Goal: Information Seeking & Learning: Learn about a topic

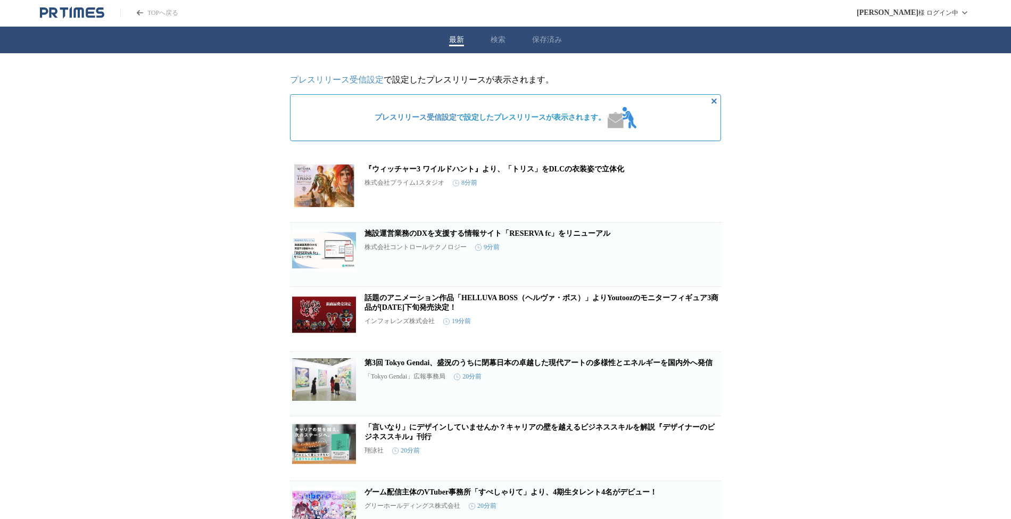
click at [488, 49] on div "最新 検索 保存済み" at bounding box center [505, 40] width 1011 height 27
click at [491, 37] on div "最新 検索 保存済み" at bounding box center [510, 40] width 1021 height 27
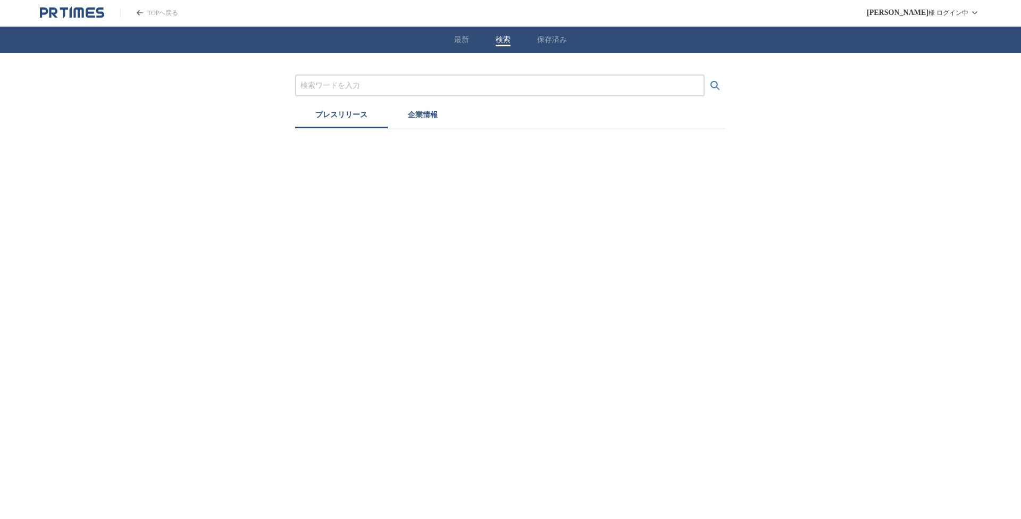
click at [398, 86] on input "プレスリリースおよび企業を検索する" at bounding box center [500, 86] width 399 height 12
type input "漫画"
click at [718, 89] on icon "検索する" at bounding box center [715, 85] width 13 height 13
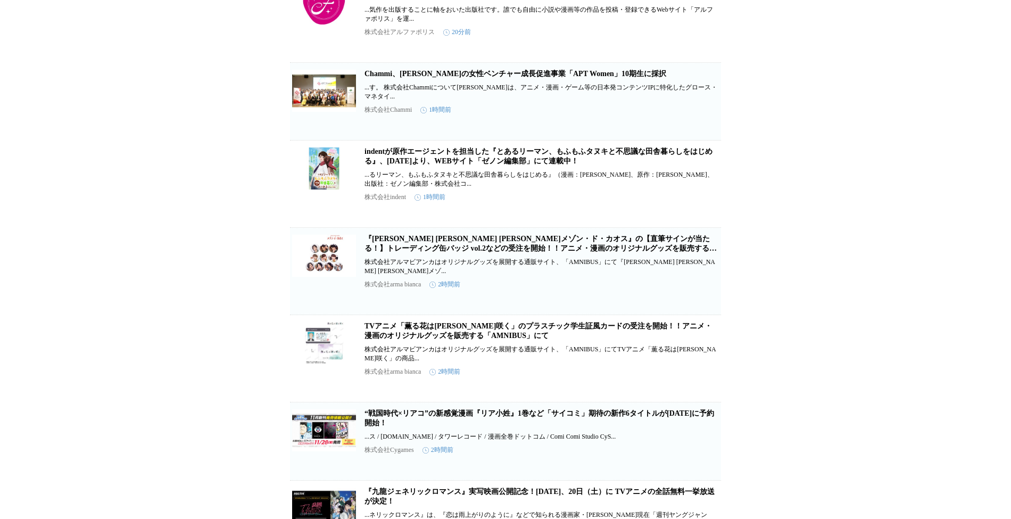
scroll to position [71, 0]
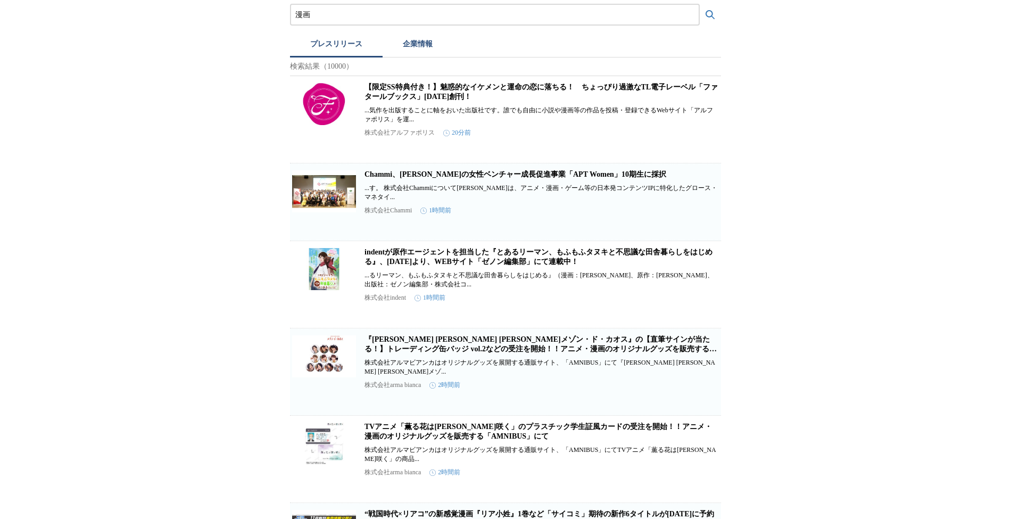
click at [426, 101] on link "【限定SS特典付き！】魅惑的なイケメンと運命の恋に落ちる！　ちょっぴり過激なTL電子レーベル「ファタールブックス」[DATE]創刊！" at bounding box center [540, 92] width 353 height 18
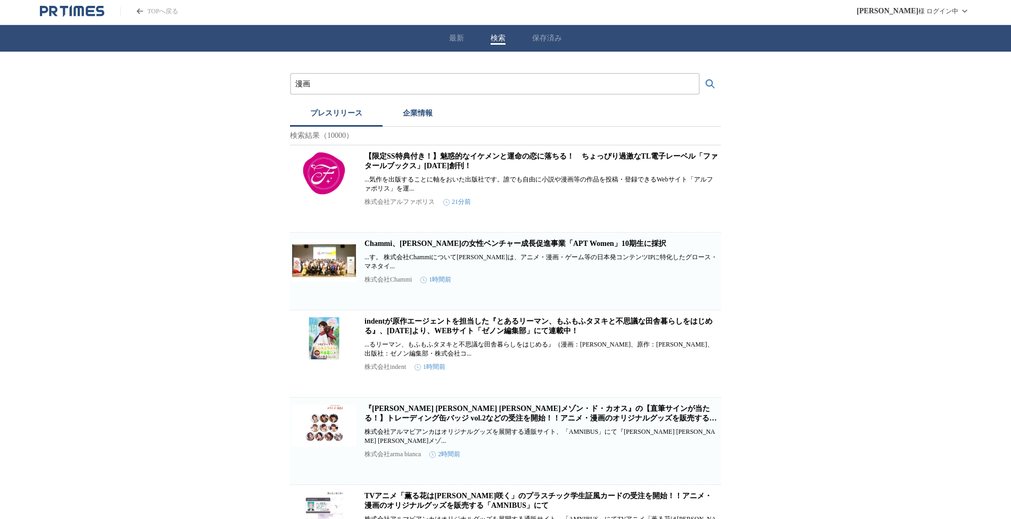
scroll to position [0, 0]
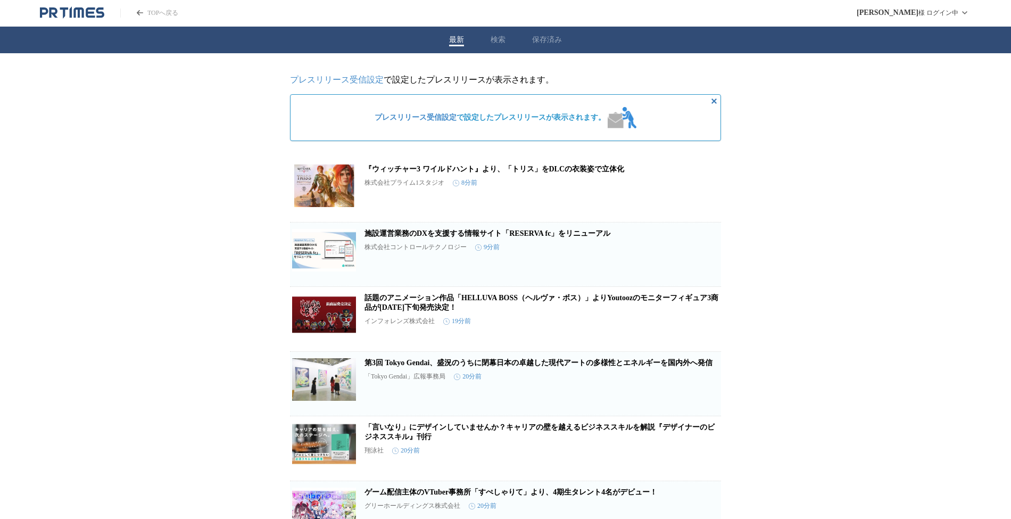
click at [457, 40] on button "最新" at bounding box center [456, 40] width 15 height 10
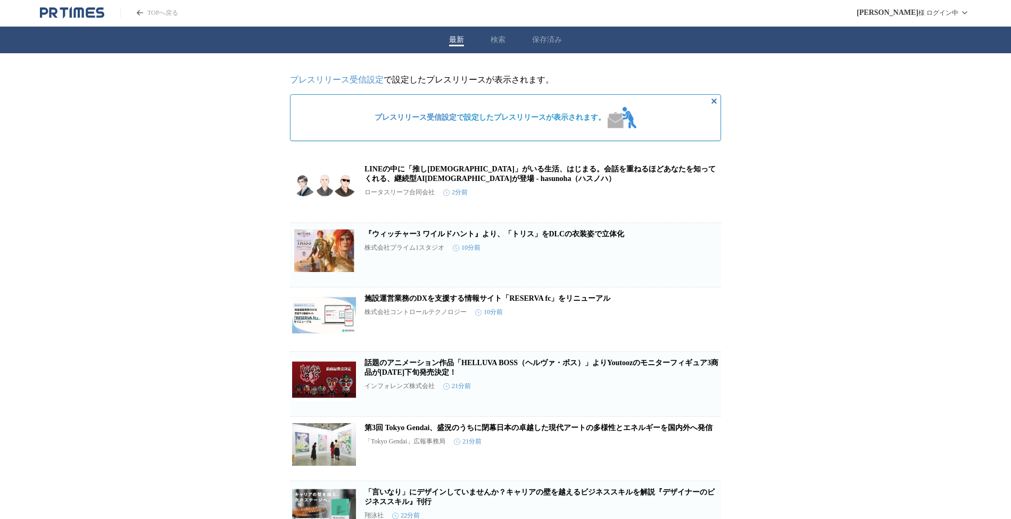
click at [95, 16] on icon "PR TIMESのトップページはこちら" at bounding box center [72, 12] width 64 height 13
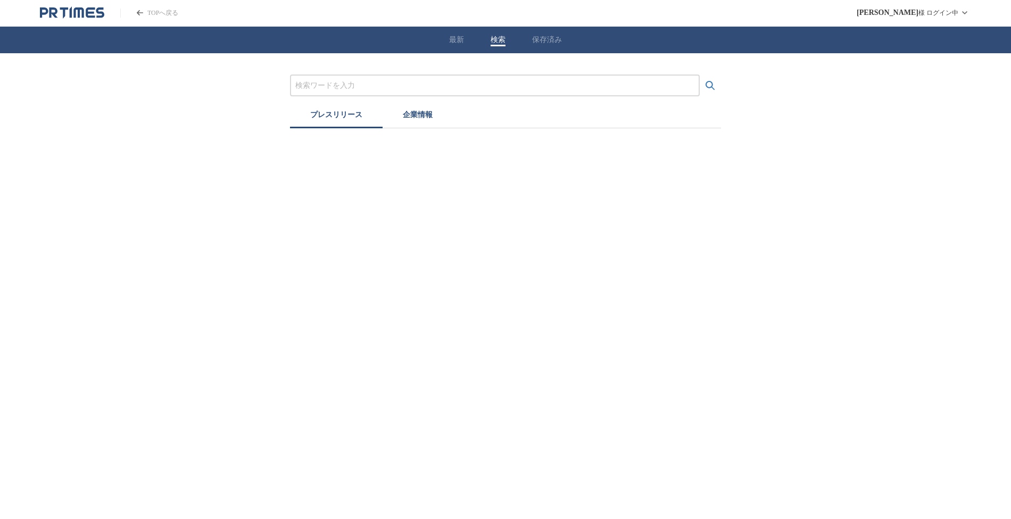
click at [490, 41] on div "最新 検索 保存済み" at bounding box center [505, 40] width 1011 height 27
click at [374, 86] on input "プレスリリースおよび企業を検索する" at bounding box center [500, 86] width 399 height 12
type input "a"
click at [705, 75] on button "検索する" at bounding box center [715, 85] width 21 height 21
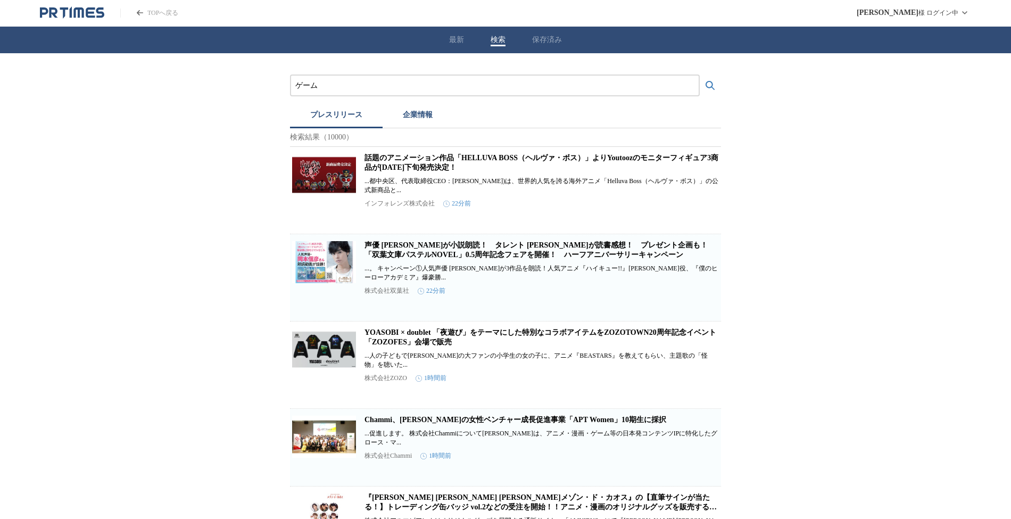
click at [699, 75] on button "検索する" at bounding box center [709, 85] width 21 height 21
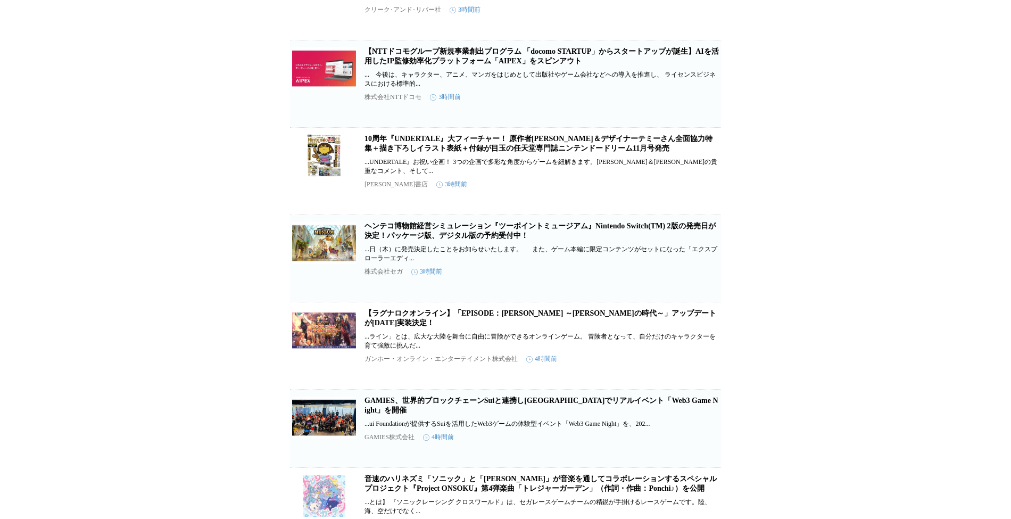
scroll to position [2093, 0]
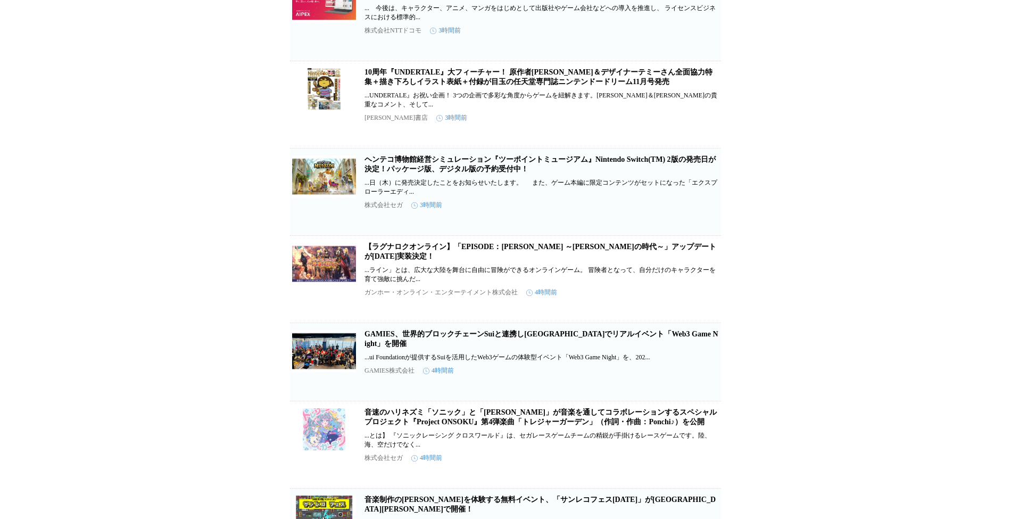
click at [500, 173] on link "ヘンテコ博物館経営シミュレーション『ツーポイントミュージアム』Nintendo Switch(TM) 2版の発売日が決定！パッケージ版、デジタル版の予約受付中！" at bounding box center [539, 164] width 351 height 18
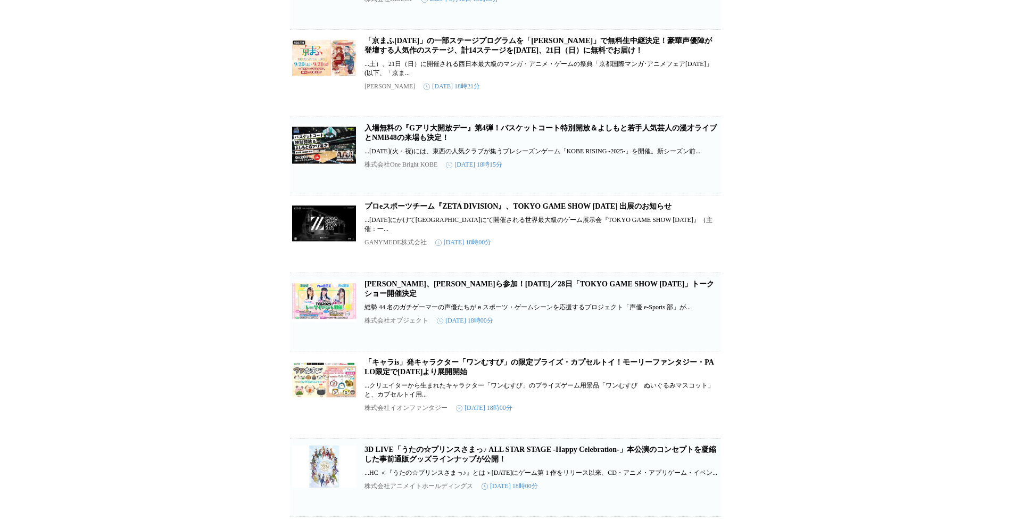
scroll to position [0, 0]
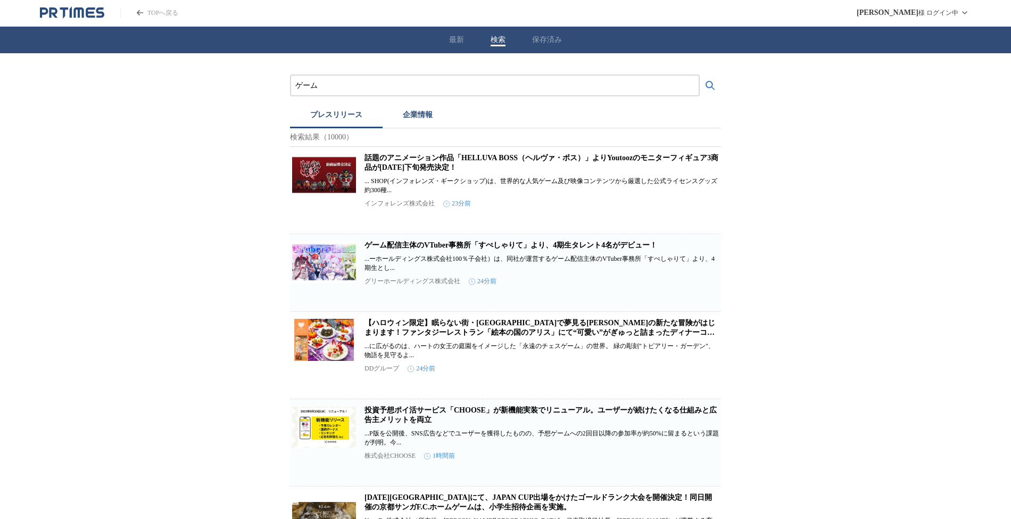
click at [401, 91] on div "ゲーム" at bounding box center [495, 85] width 410 height 22
click at [401, 87] on input "ゲーム" at bounding box center [494, 86] width 399 height 12
click at [699, 75] on button "検索する" at bounding box center [709, 85] width 21 height 21
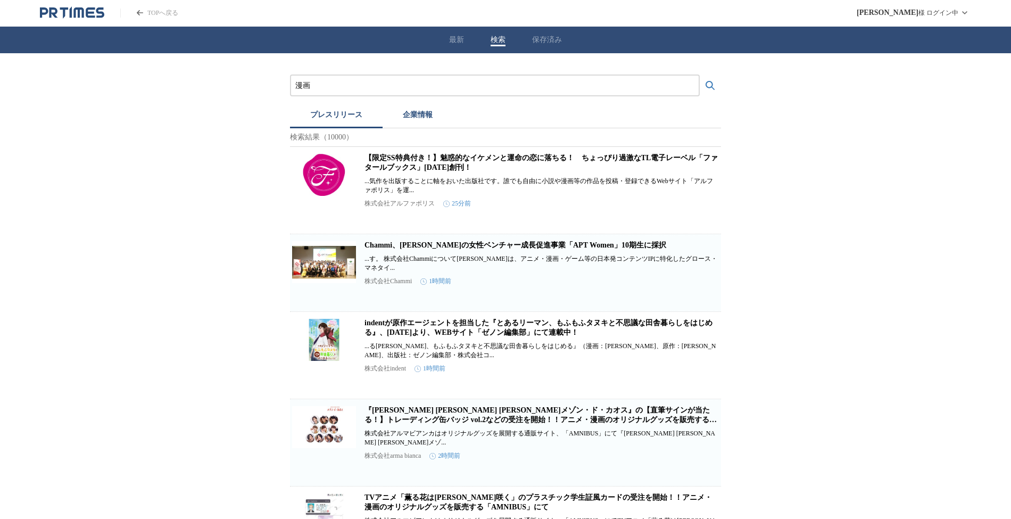
click at [409, 90] on input "漫画" at bounding box center [494, 86] width 399 height 12
click at [699, 75] on button "検索する" at bounding box center [709, 85] width 21 height 21
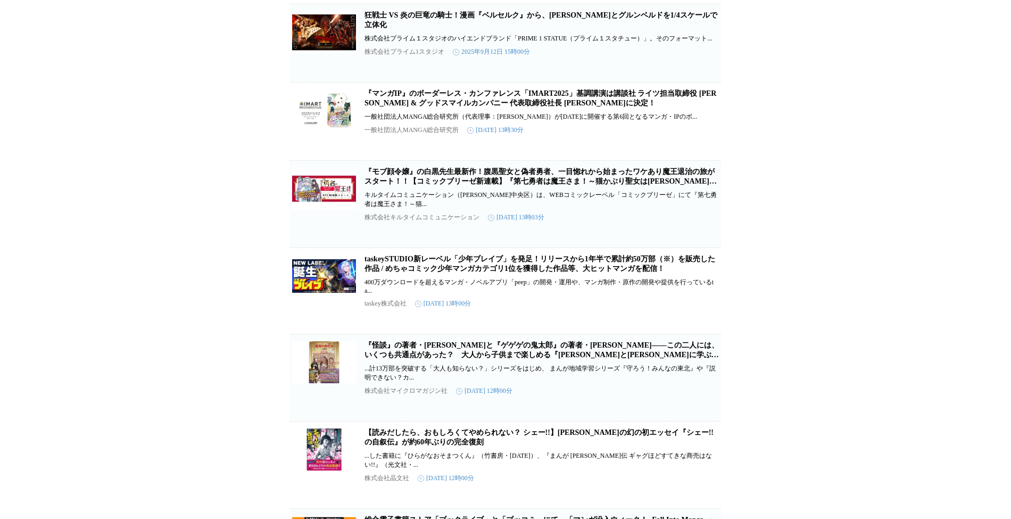
scroll to position [1630, 0]
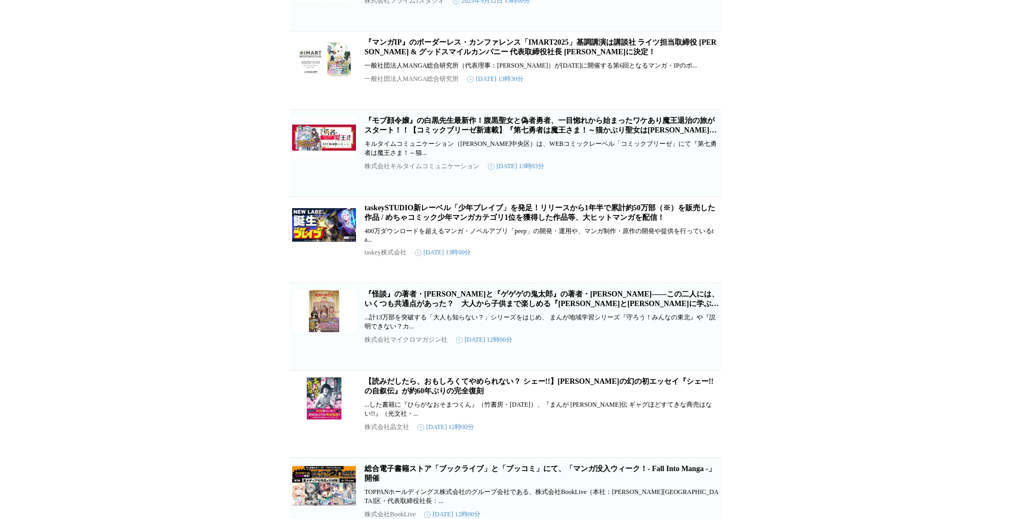
click at [572, 56] on link "『マンガIP』のボーダーレス・カンファレンス「IMART2025」基調講演は講談社 ライツ担当取締役 [PERSON_NAME] & グッドスマイルカンパニー…" at bounding box center [540, 47] width 352 height 18
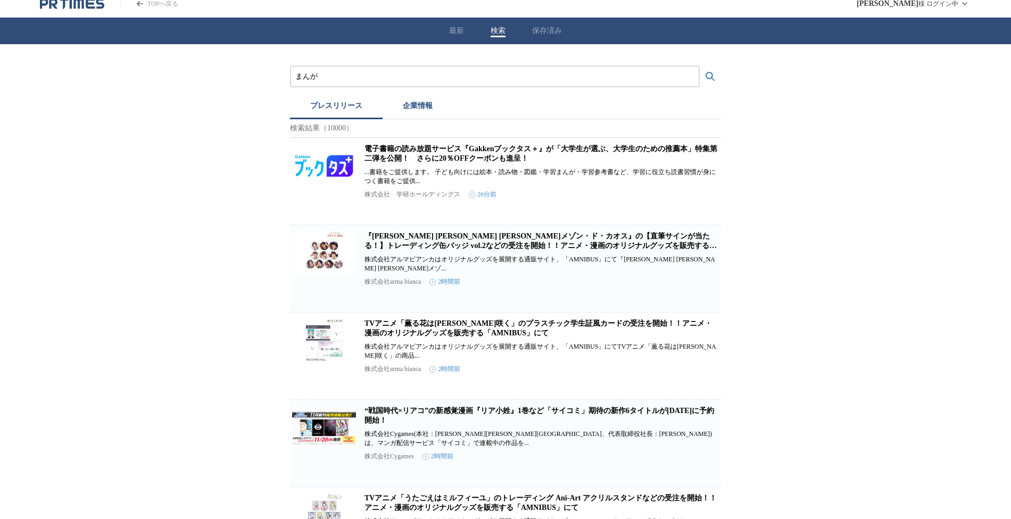
scroll to position [0, 0]
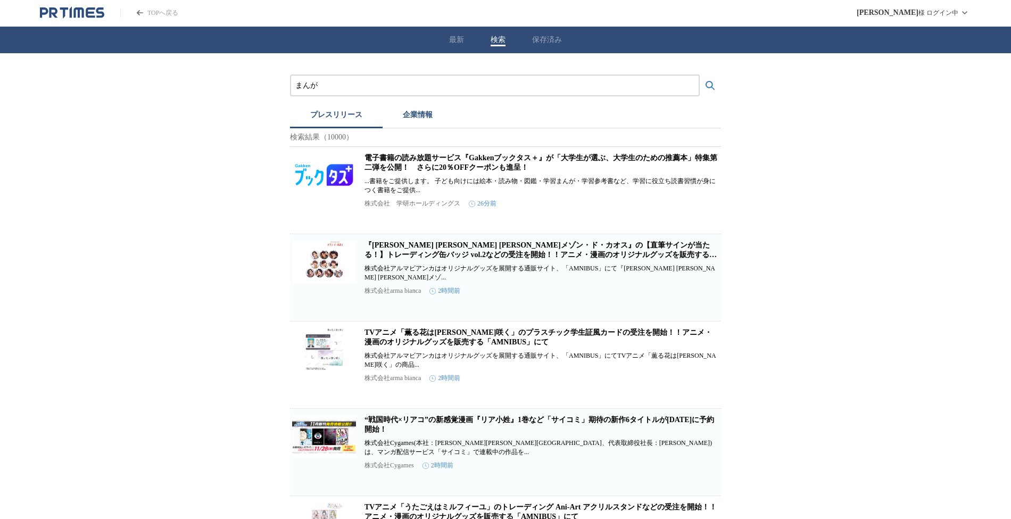
click at [368, 81] on input "まんが" at bounding box center [494, 86] width 399 height 12
click at [699, 75] on button "検索する" at bounding box center [709, 85] width 21 height 21
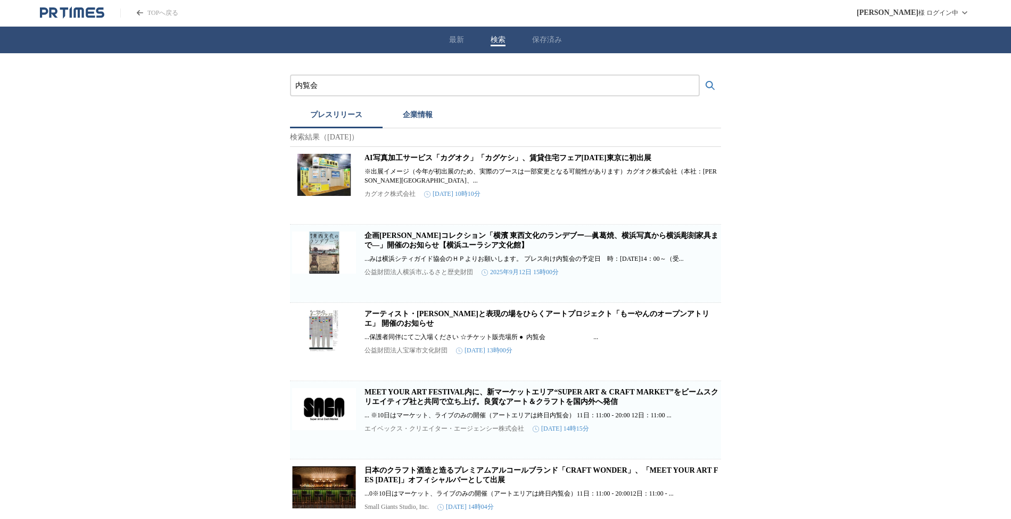
drag, startPoint x: 346, startPoint y: 85, endPoint x: 304, endPoint y: 85, distance: 42.6
type input "漫画"
click at [699, 75] on button "検索する" at bounding box center [709, 85] width 21 height 21
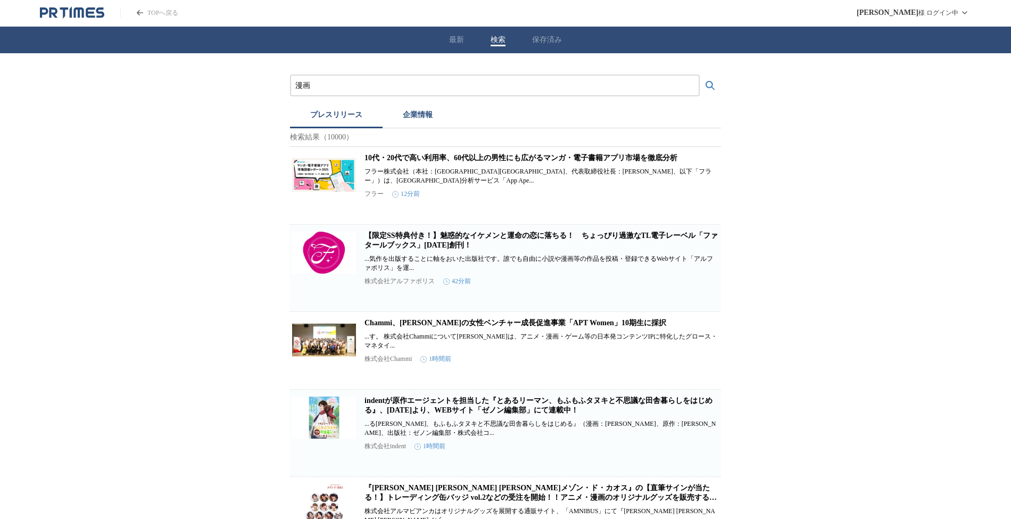
click at [720, 84] on button "検索する" at bounding box center [709, 85] width 21 height 21
click at [558, 159] on link "10代・20代で高い利用率、60代以上の男性にも広がるマンガ・電子書籍アプリ市場を徹底分析" at bounding box center [520, 158] width 313 height 8
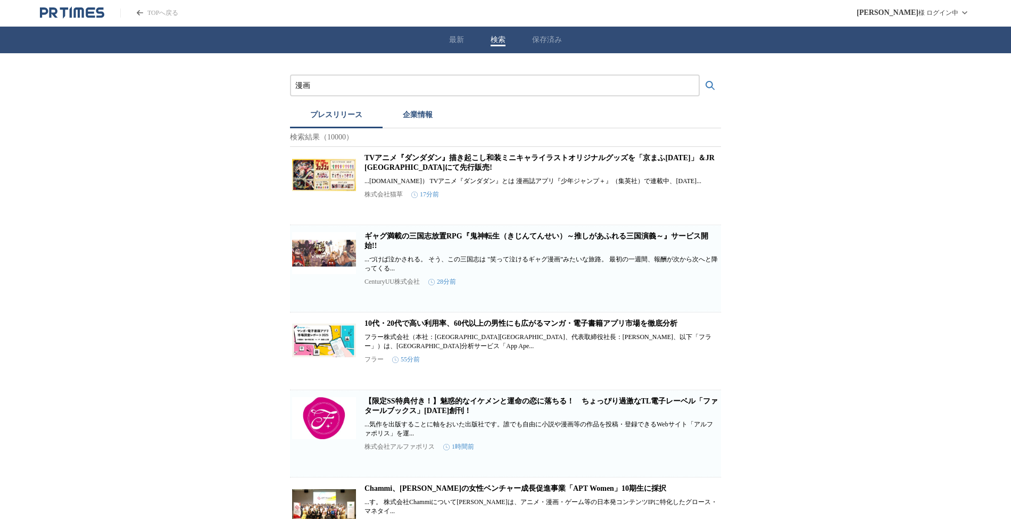
click at [708, 83] on icon "検索する" at bounding box center [710, 85] width 13 height 13
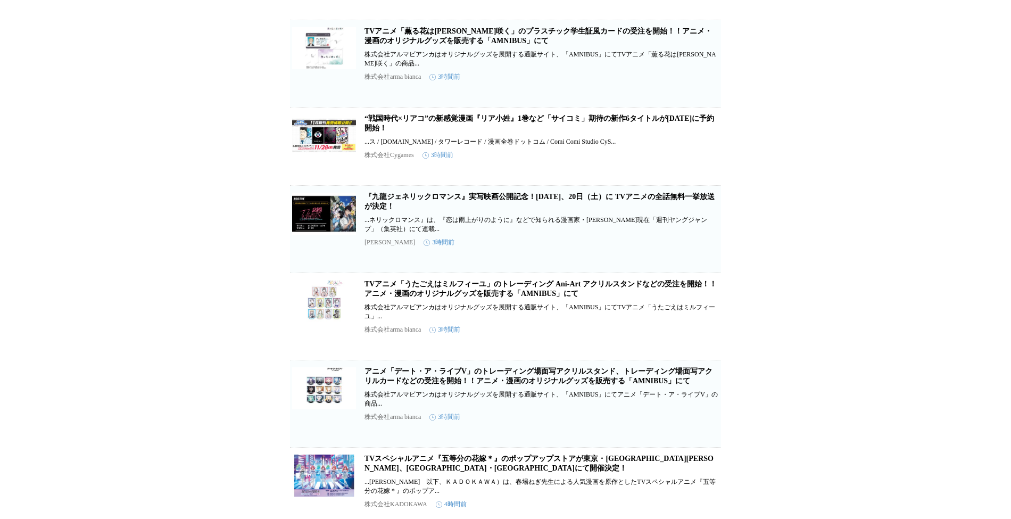
scroll to position [993, 0]
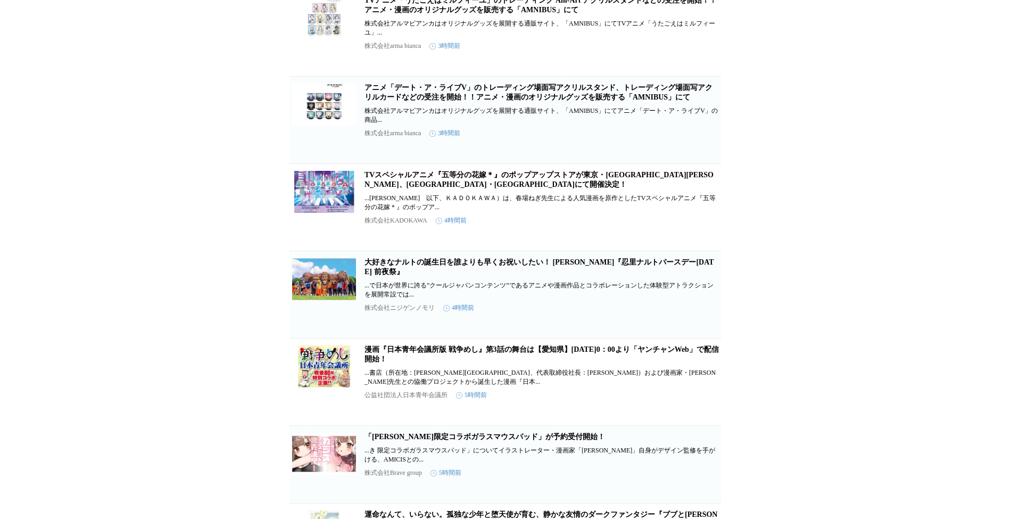
click at [609, 188] on link "TVスペシャルアニメ『五等分の花嫁＊』のポップアップストアが東京・[GEOGRAPHIC_DATA][PERSON_NAME]、[GEOGRAPHIC_DAT…" at bounding box center [538, 180] width 349 height 18
click at [410, 276] on link "大好きなナルトの誕生日を誰よりも早くお祝いしたい！ [PERSON_NAME]『忍里ナルトバースデー[DATE] 前夜祭』" at bounding box center [538, 267] width 349 height 18
